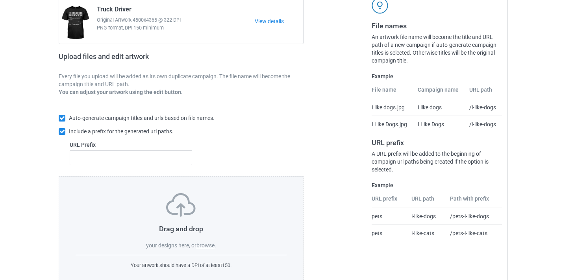
scroll to position [83, 0]
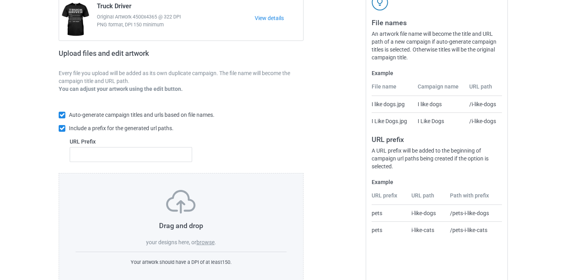
click at [208, 245] on label "browse" at bounding box center [205, 242] width 18 height 6
click at [0, 0] on input "browse" at bounding box center [0, 0] width 0 height 0
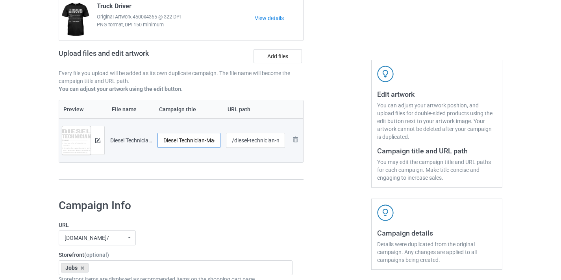
click at [207, 137] on input "Diesel Technician-MagiNew" at bounding box center [188, 140] width 63 height 15
click at [210, 139] on input "Diesel Technician-MagiNew" at bounding box center [188, 140] width 63 height 15
drag, startPoint x: 210, startPoint y: 139, endPoint x: 262, endPoint y: 144, distance: 52.2
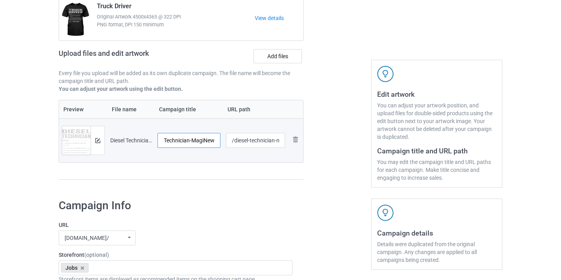
click at [261, 145] on tr "Preview and edit artwork Diesel Technician-MagiNew.png Diesel Technician-MagiNe…" at bounding box center [181, 140] width 244 height 44
type input "Diesel Technician"
click at [274, 141] on input "/diesel-technician-maginew" at bounding box center [255, 140] width 59 height 15
click at [279, 139] on input "/diesel-technician-maginew" at bounding box center [255, 140] width 59 height 15
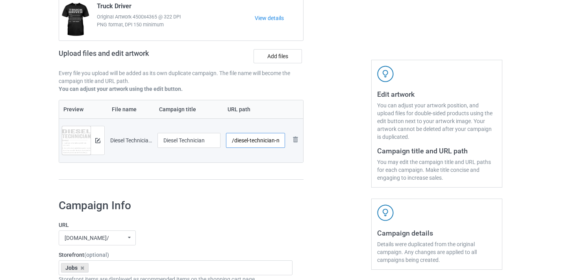
scroll to position [0, 20]
drag, startPoint x: 279, startPoint y: 139, endPoint x: 309, endPoint y: 141, distance: 30.0
click at [309, 141] on div "Campaign to duplicate Truck Driver Original Artwork 4500x4365 @ 322 DPI PNG for…" at bounding box center [280, 82] width 454 height 221
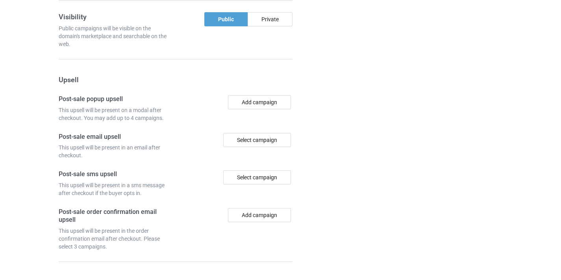
scroll to position [729, 0]
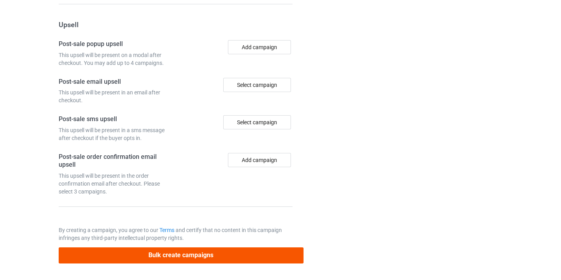
type input "/diesel-technician11"
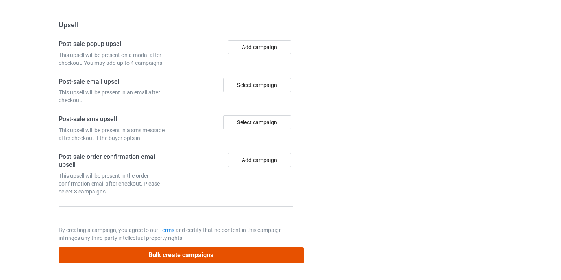
click at [233, 257] on button "Bulk create campaigns" at bounding box center [181, 255] width 245 height 16
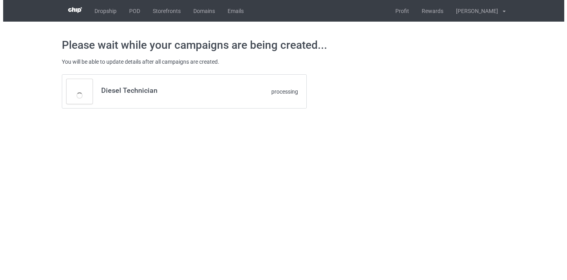
scroll to position [0, 0]
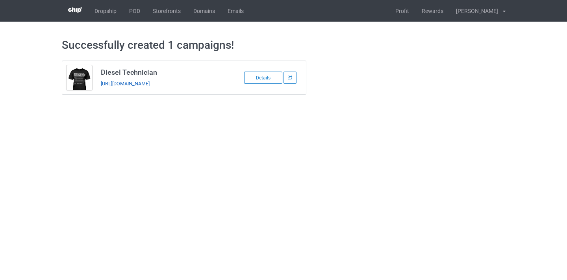
click at [149, 83] on link "[URL][DOMAIN_NAME]" at bounding box center [125, 84] width 49 height 6
